Goal: Check status: Check status

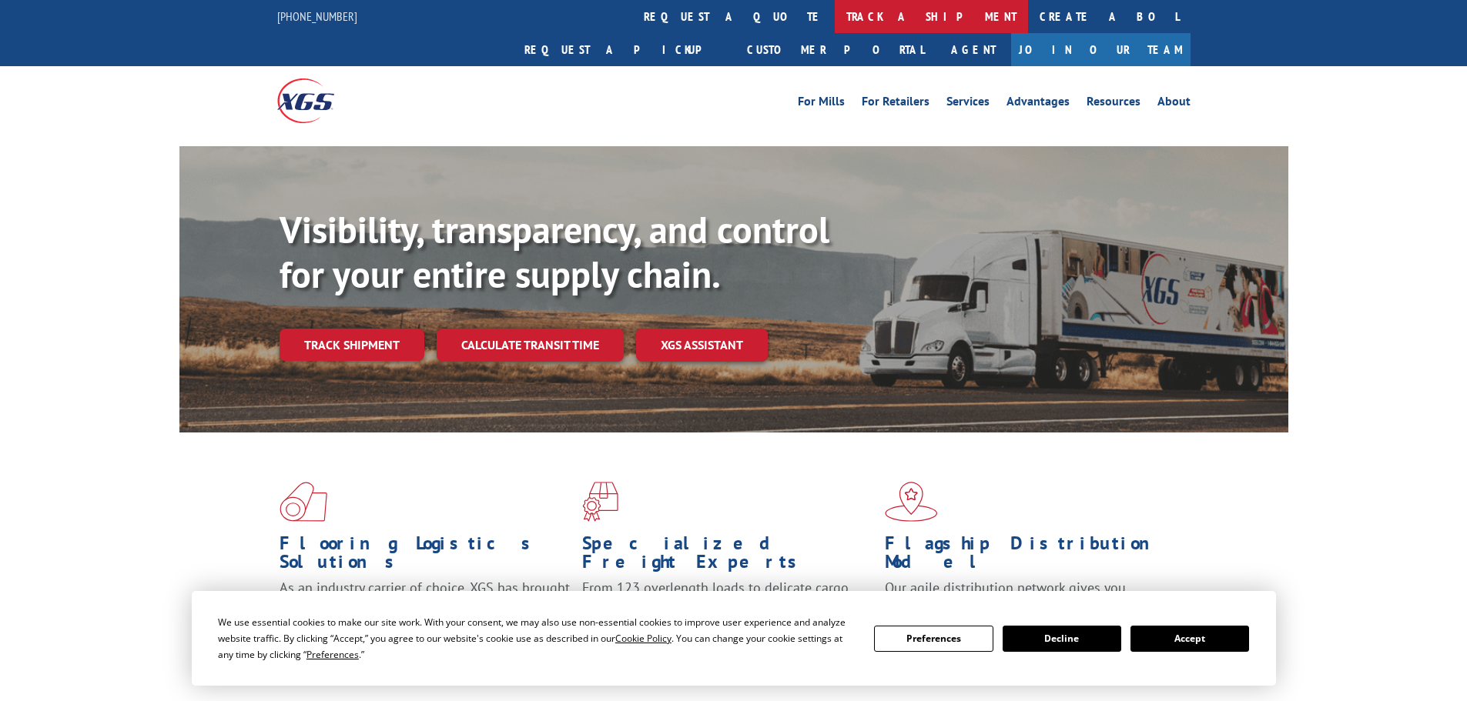
click at [835, 18] on link "track a shipment" at bounding box center [931, 16] width 193 height 33
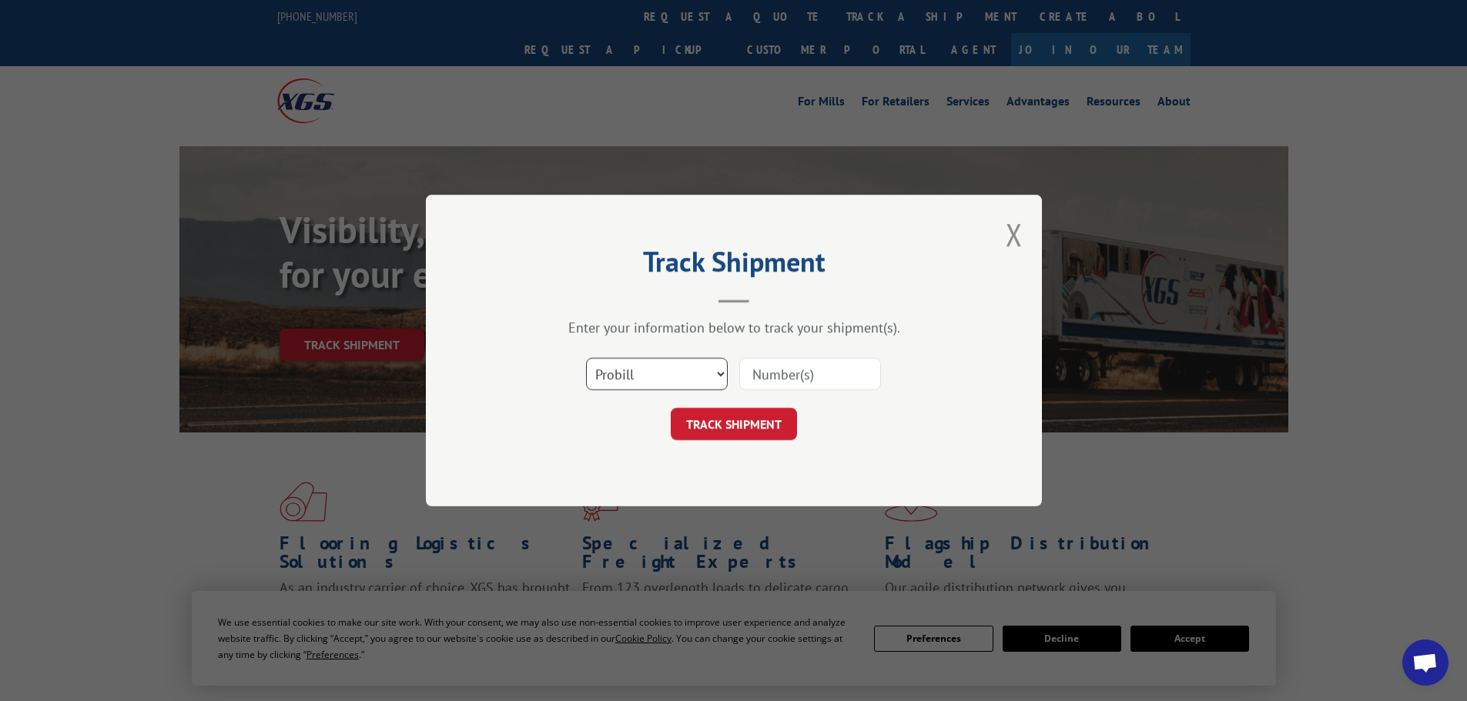
click at [638, 376] on select "Select category... Probill BOL PO" at bounding box center [657, 374] width 142 height 32
select select "bol"
click at [586, 358] on select "Select category... Probill BOL PO" at bounding box center [657, 374] width 142 height 32
click at [760, 370] on input at bounding box center [810, 374] width 142 height 32
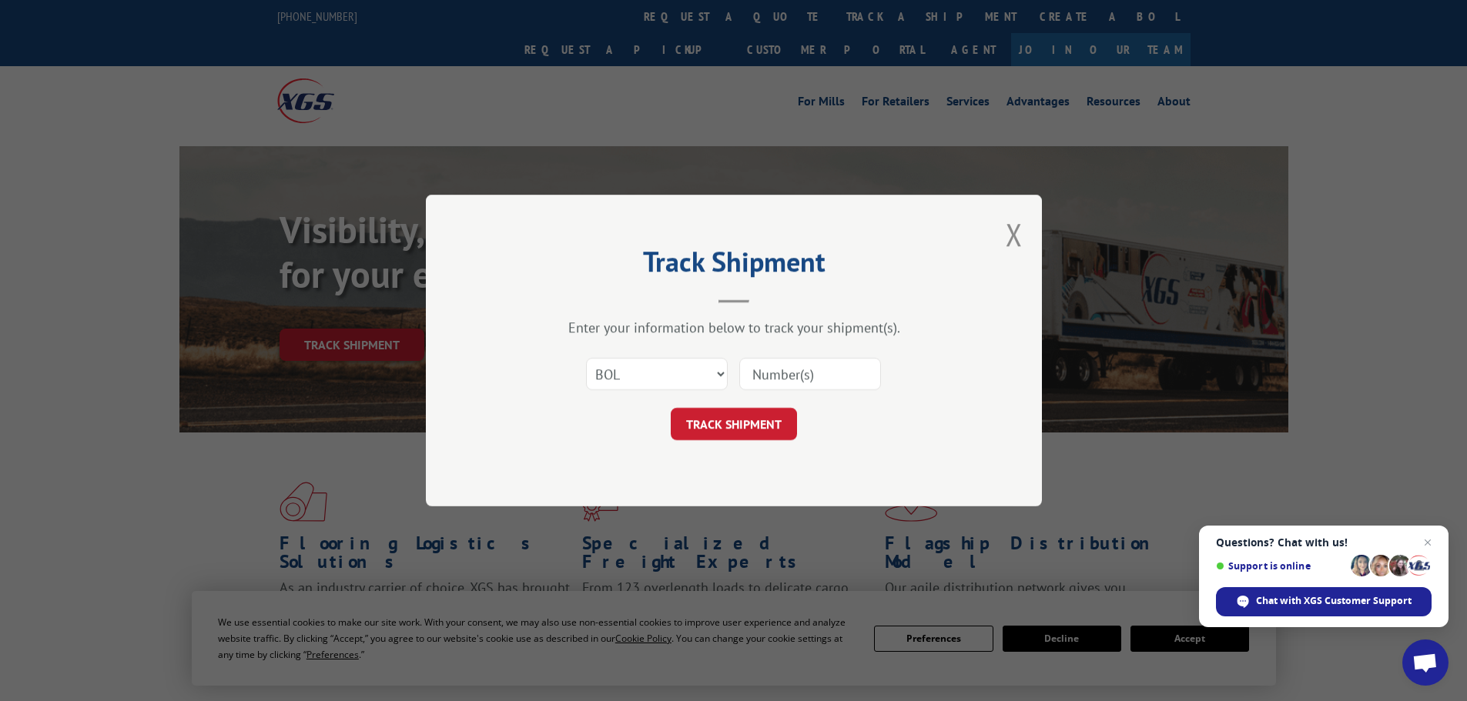
paste input "6007682"
type input "6007682"
click at [765, 407] on form "Select category... Probill BOL PO 6007682 TRACK SHIPMENT" at bounding box center [734, 395] width 462 height 92
click at [761, 413] on button "TRACK SHIPMENT" at bounding box center [734, 424] width 126 height 32
